Goal: Task Accomplishment & Management: Manage account settings

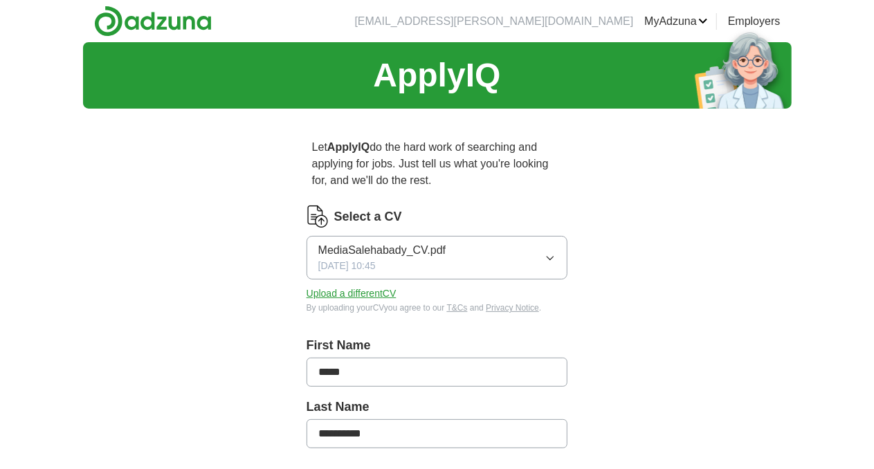
click at [428, 239] on button "MediaSalehabady_CV.pdf [DATE] 10:45" at bounding box center [438, 258] width 262 height 44
click at [307, 286] on button "Upload a different CV" at bounding box center [352, 293] width 90 height 15
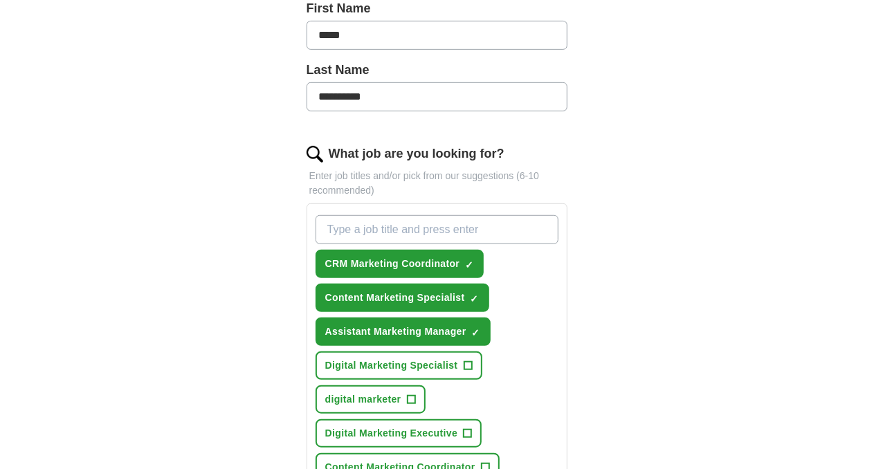
scroll to position [415, 0]
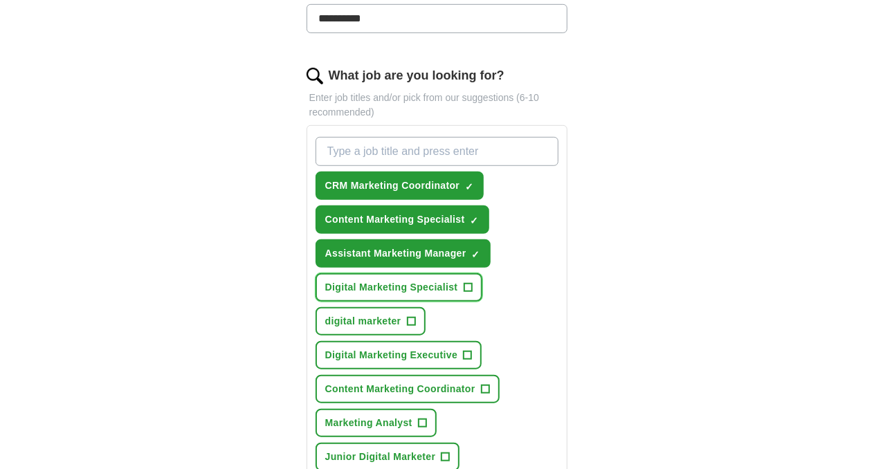
click at [464, 282] on span "+" at bounding box center [468, 287] width 8 height 11
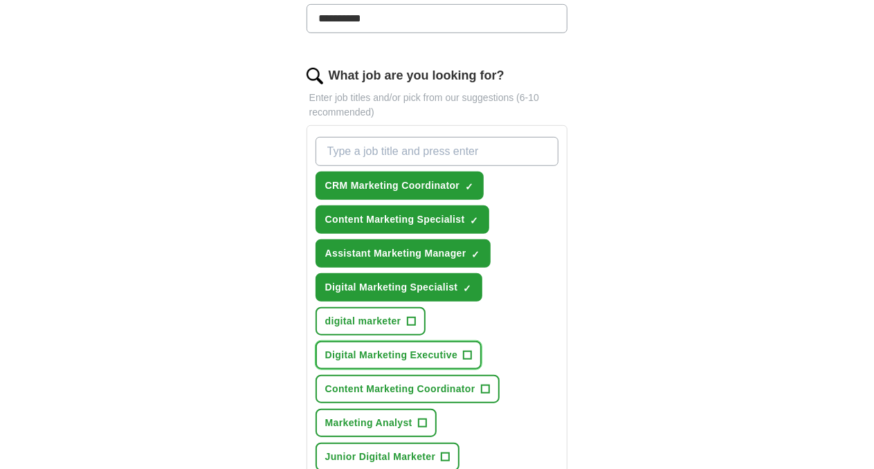
click at [464, 350] on span "+" at bounding box center [468, 355] width 8 height 11
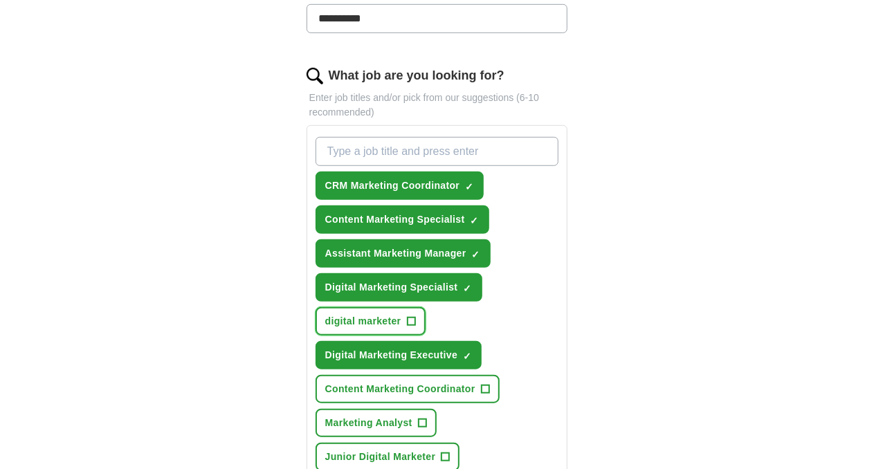
click at [415, 316] on span "+" at bounding box center [411, 321] width 8 height 11
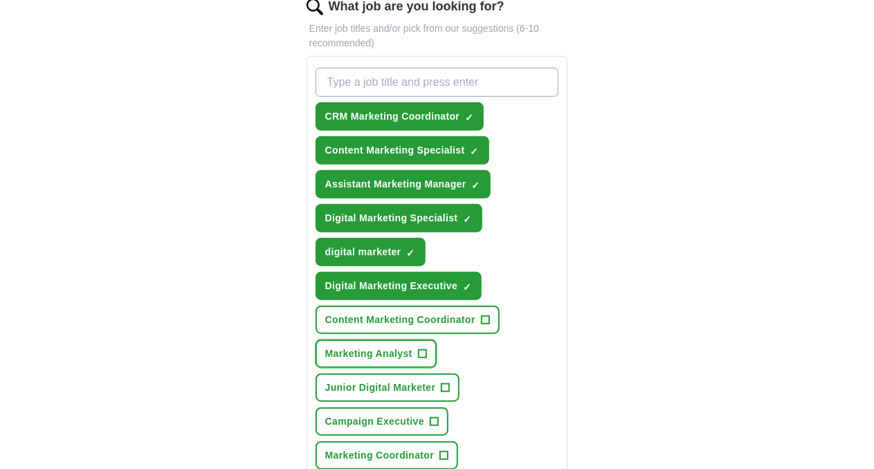
click at [418, 349] on span "+" at bounding box center [422, 354] width 8 height 11
click at [450, 383] on span "+" at bounding box center [445, 388] width 8 height 11
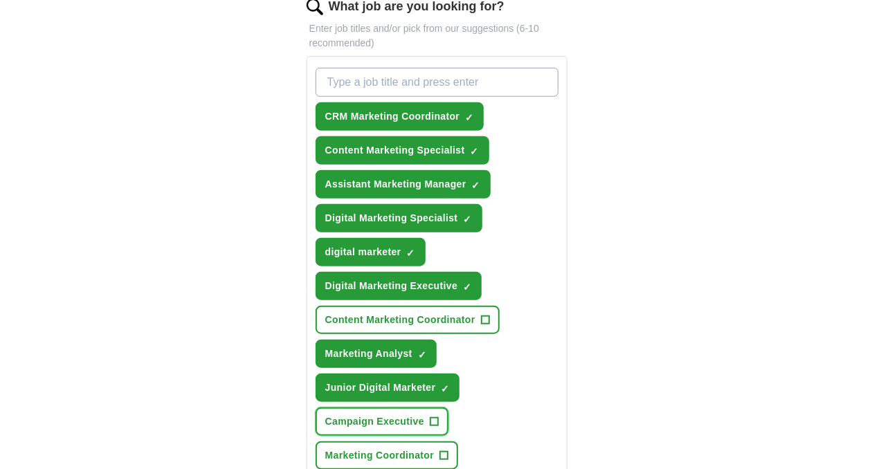
click at [430, 417] on span "+" at bounding box center [434, 422] width 8 height 11
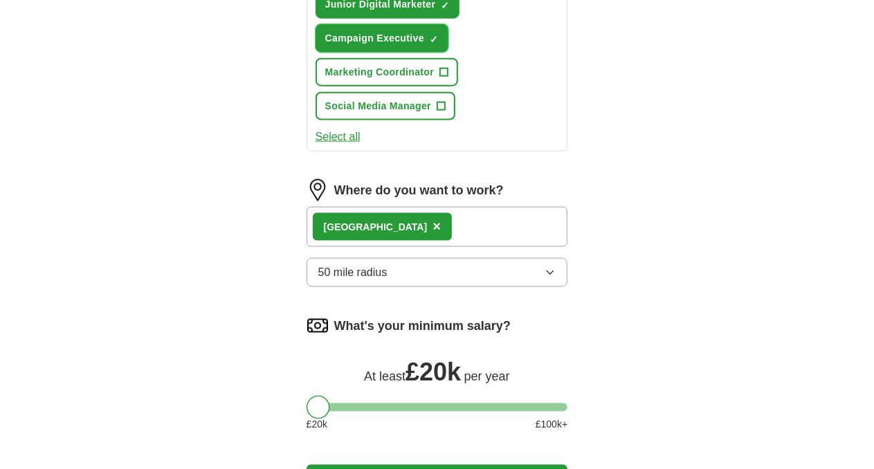
scroll to position [900, 0]
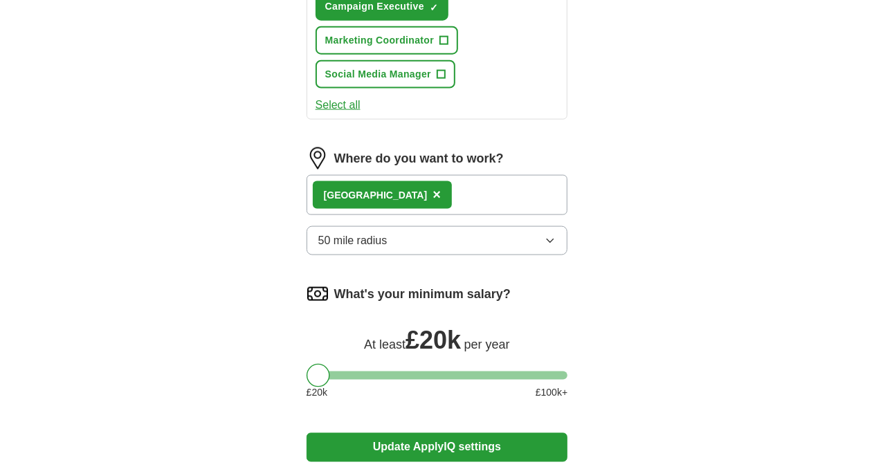
click at [387, 433] on button "Update ApplyIQ settings" at bounding box center [438, 447] width 262 height 29
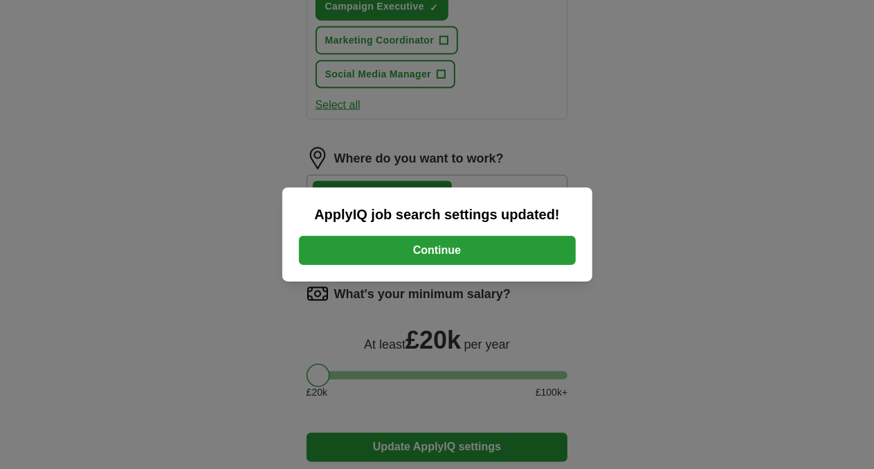
click at [411, 253] on button "Continue" at bounding box center [437, 250] width 277 height 29
